Goal: Information Seeking & Learning: Learn about a topic

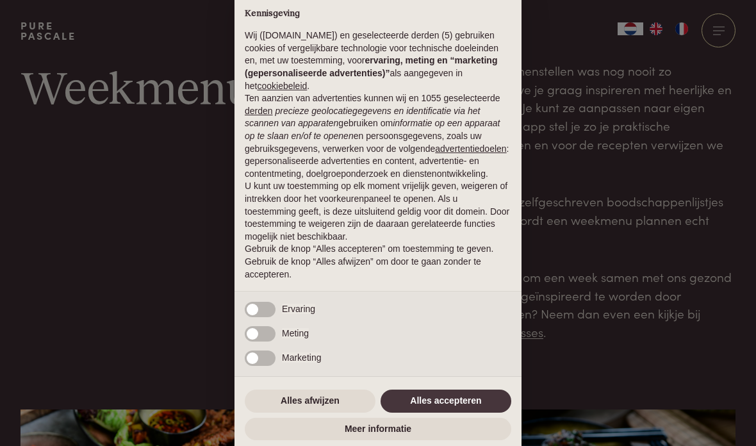
click at [318, 404] on button "Alles afwijzen" at bounding box center [310, 401] width 131 height 23
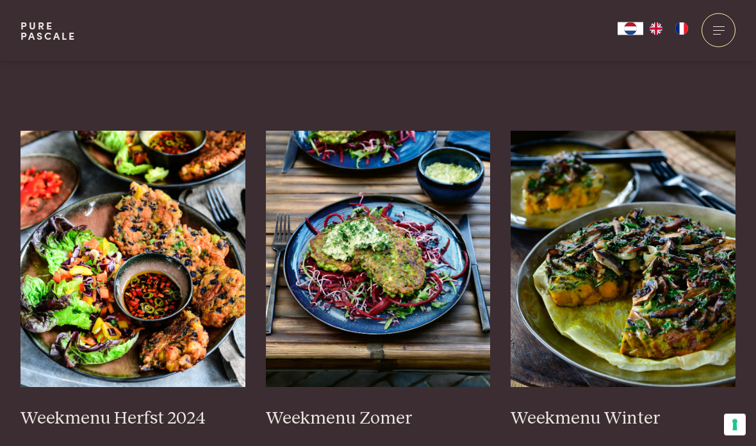
scroll to position [281, 0]
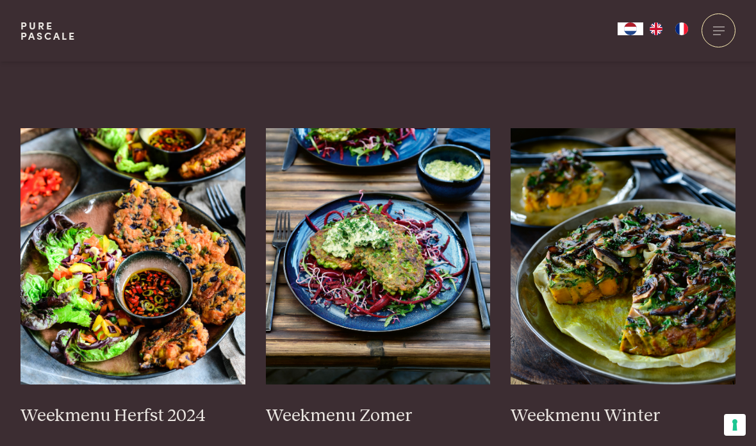
click at [81, 270] on img at bounding box center [133, 256] width 225 height 256
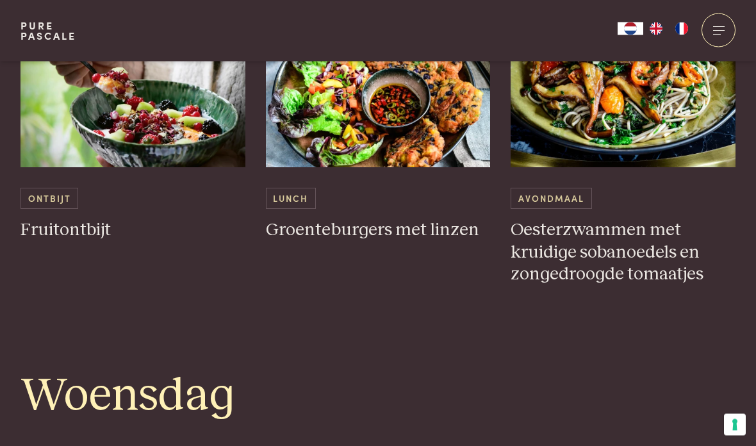
scroll to position [1310, 0]
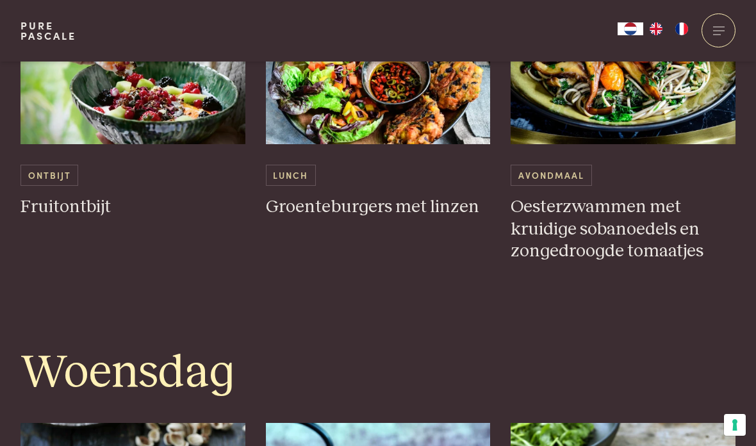
click at [575, 231] on h3 "Oesterzwammen met kruidige sobanoedels en zongedroogde tomaatjes" at bounding box center [623, 229] width 225 height 67
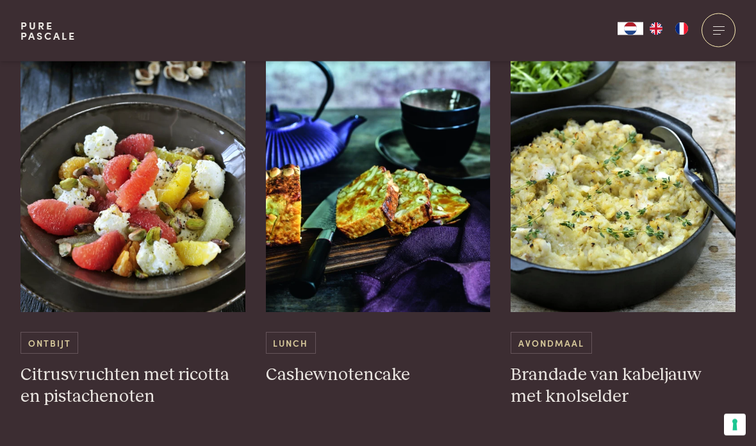
scroll to position [1677, 0]
click at [334, 373] on h3 "Cashewnotencake" at bounding box center [378, 375] width 225 height 22
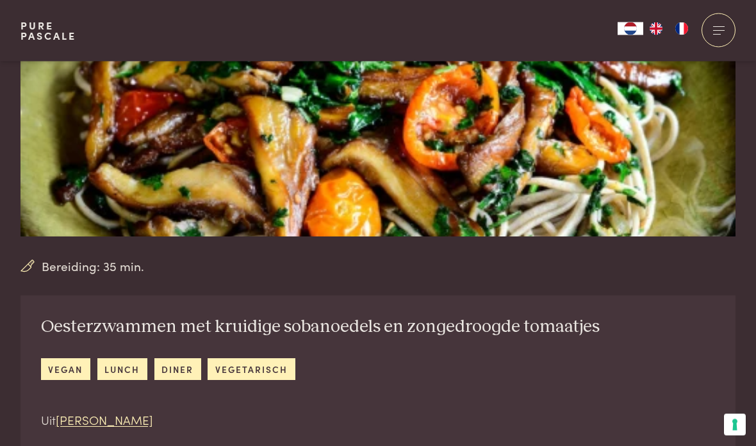
scroll to position [249, 0]
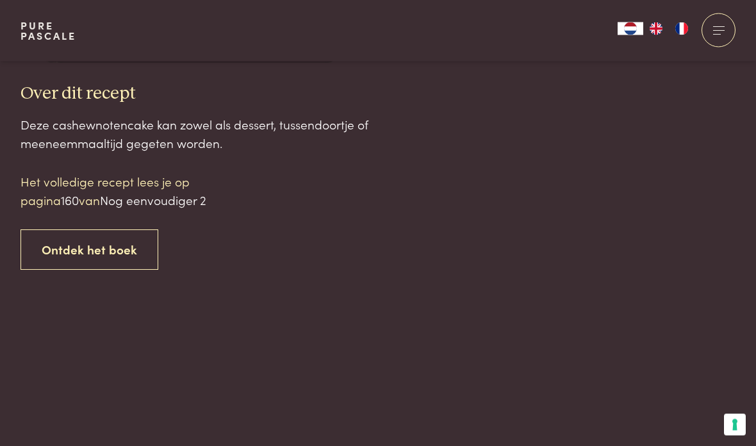
scroll to position [1239, 0]
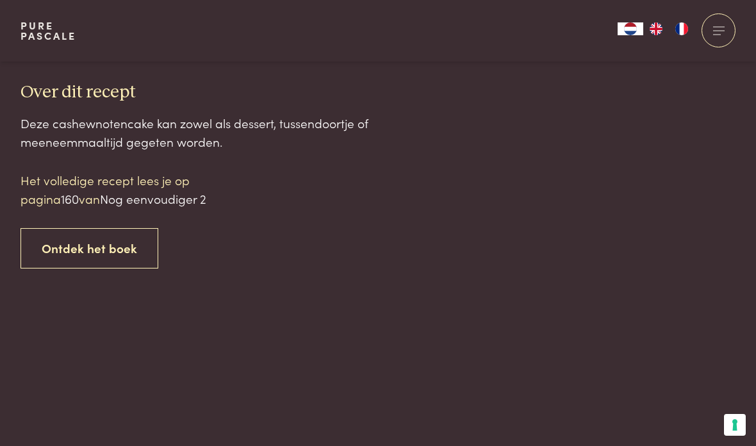
click at [69, 257] on link "Ontdek het boek" at bounding box center [90, 248] width 138 height 40
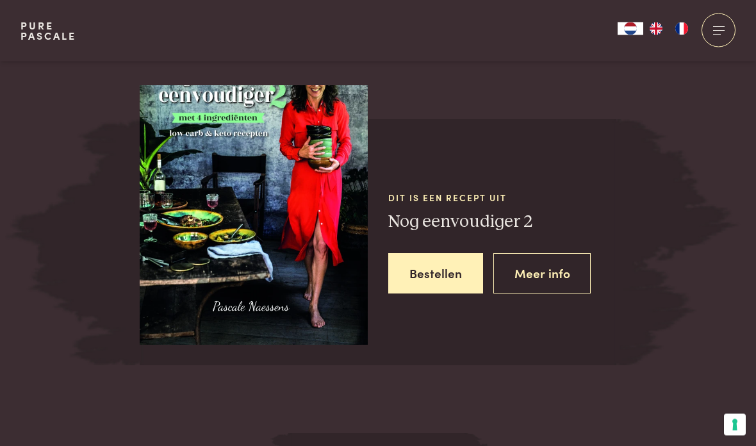
scroll to position [2237, 0]
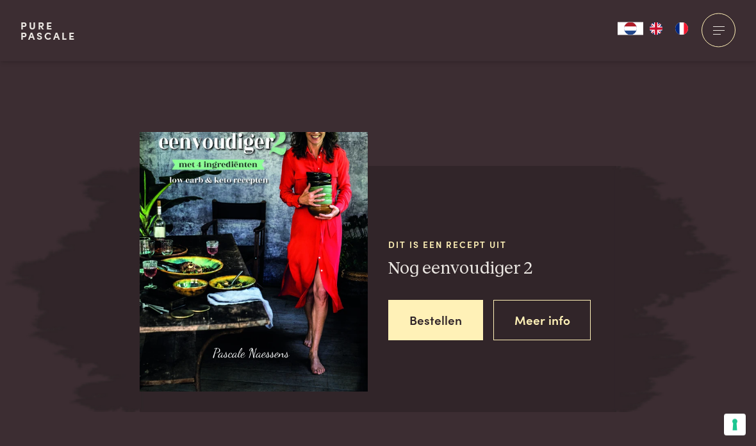
click at [301, 305] on img at bounding box center [254, 239] width 228 height 304
click at [254, 275] on img at bounding box center [254, 239] width 228 height 304
click at [552, 312] on link "Meer info" at bounding box center [542, 320] width 98 height 40
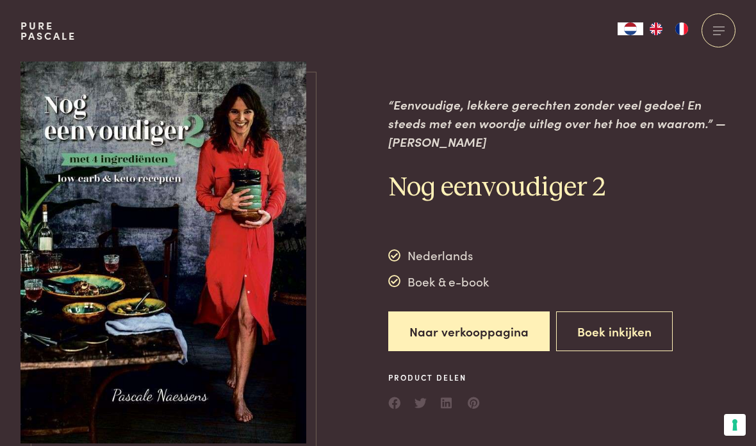
click at [96, 219] on img at bounding box center [164, 253] width 286 height 382
click at [499, 323] on link "Naar verkooppagina" at bounding box center [468, 331] width 161 height 40
